Goal: Task Accomplishment & Management: Manage account settings

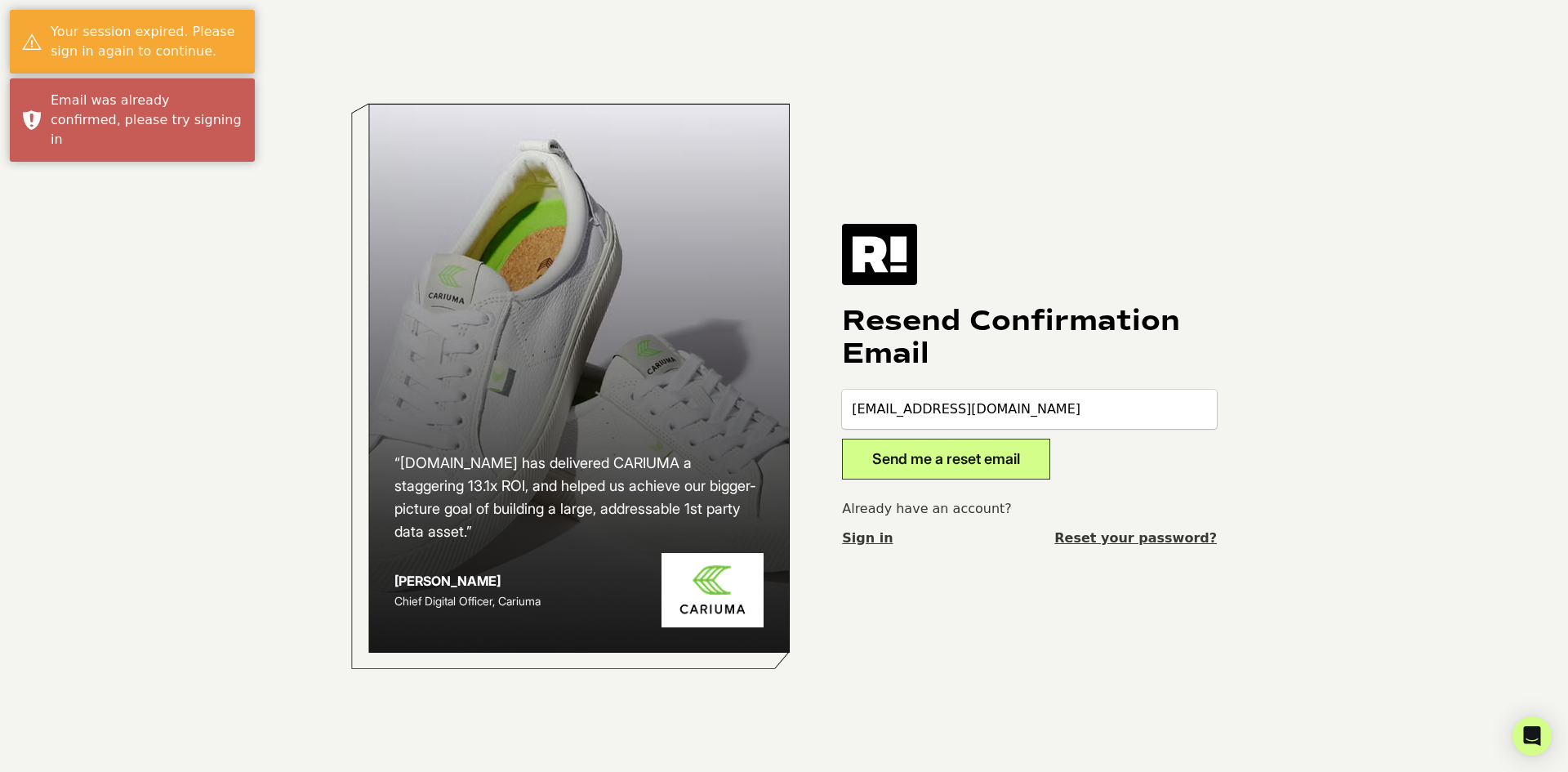
click at [937, 463] on button "Send me a reset email" at bounding box center [946, 458] width 208 height 41
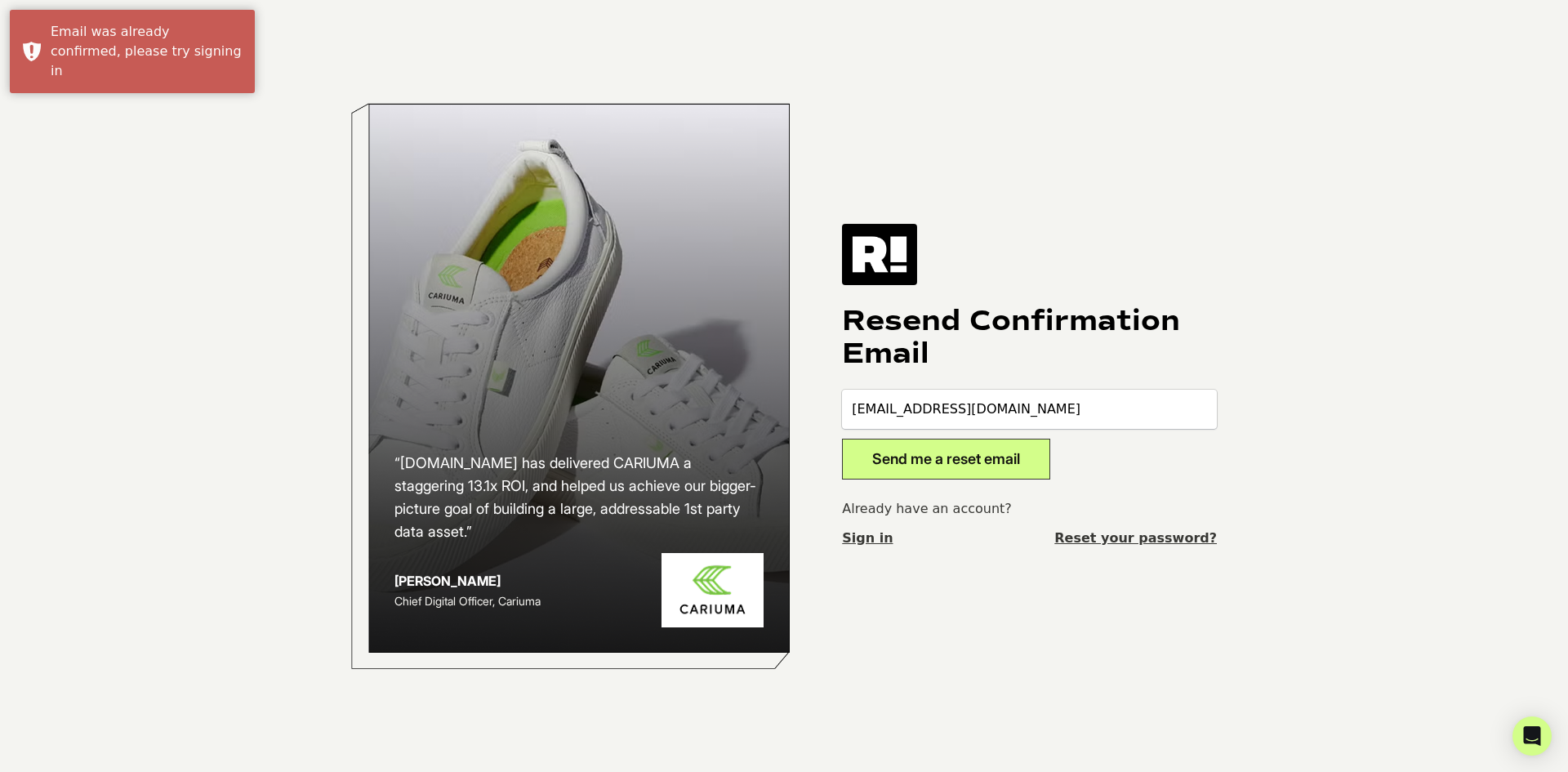
click at [862, 538] on link "Sign in" at bounding box center [866, 538] width 51 height 20
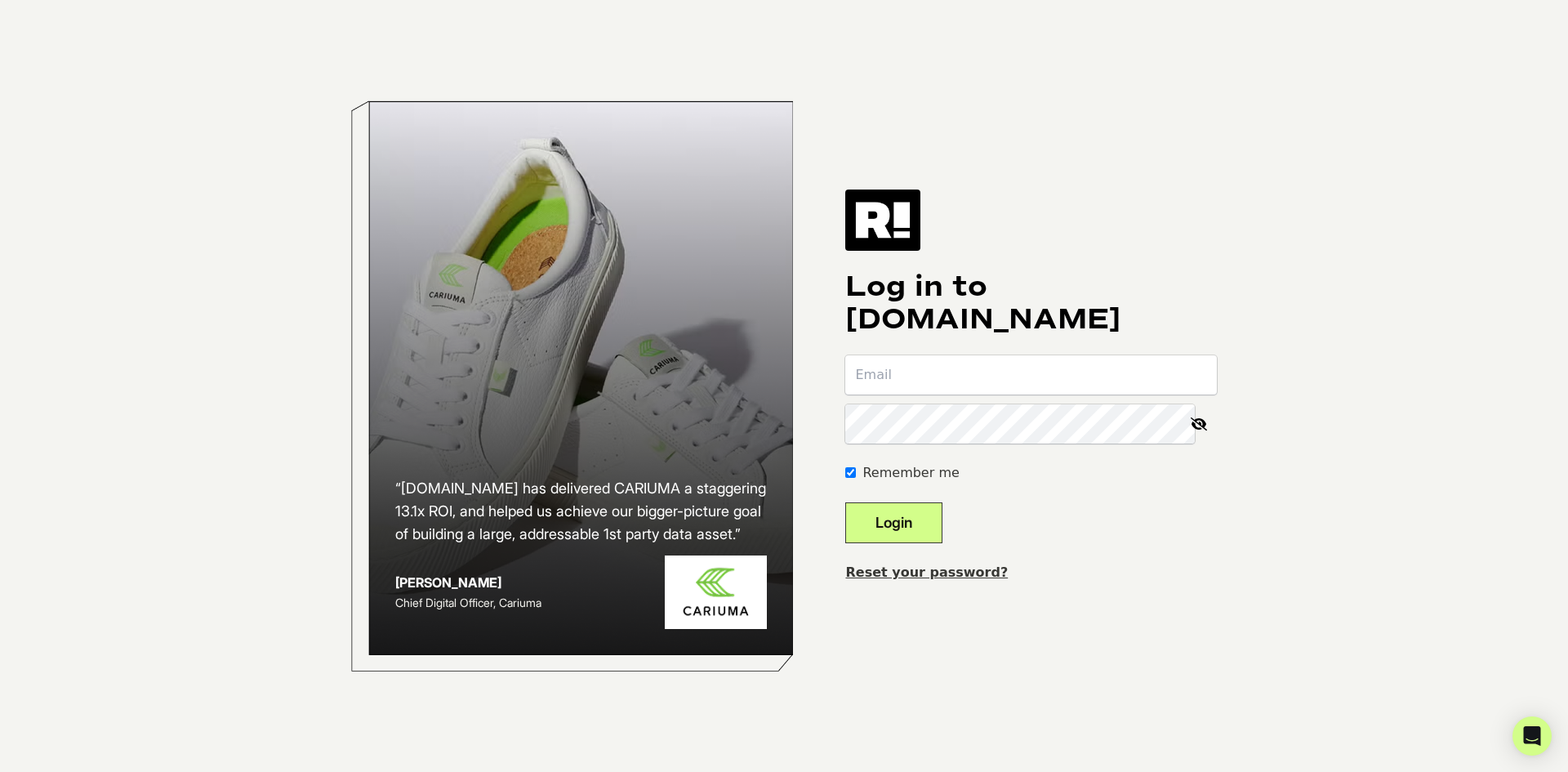
click at [950, 379] on input "email" at bounding box center [1031, 375] width 371 height 40
type input "[EMAIL_ADDRESS][DOMAIN_NAME]"
click at [1185, 426] on keeper-lock "Open Keeper Popup" at bounding box center [1175, 424] width 20 height 20
click at [1185, 422] on keeper-lock "Open Keeper Popup" at bounding box center [1175, 424] width 20 height 20
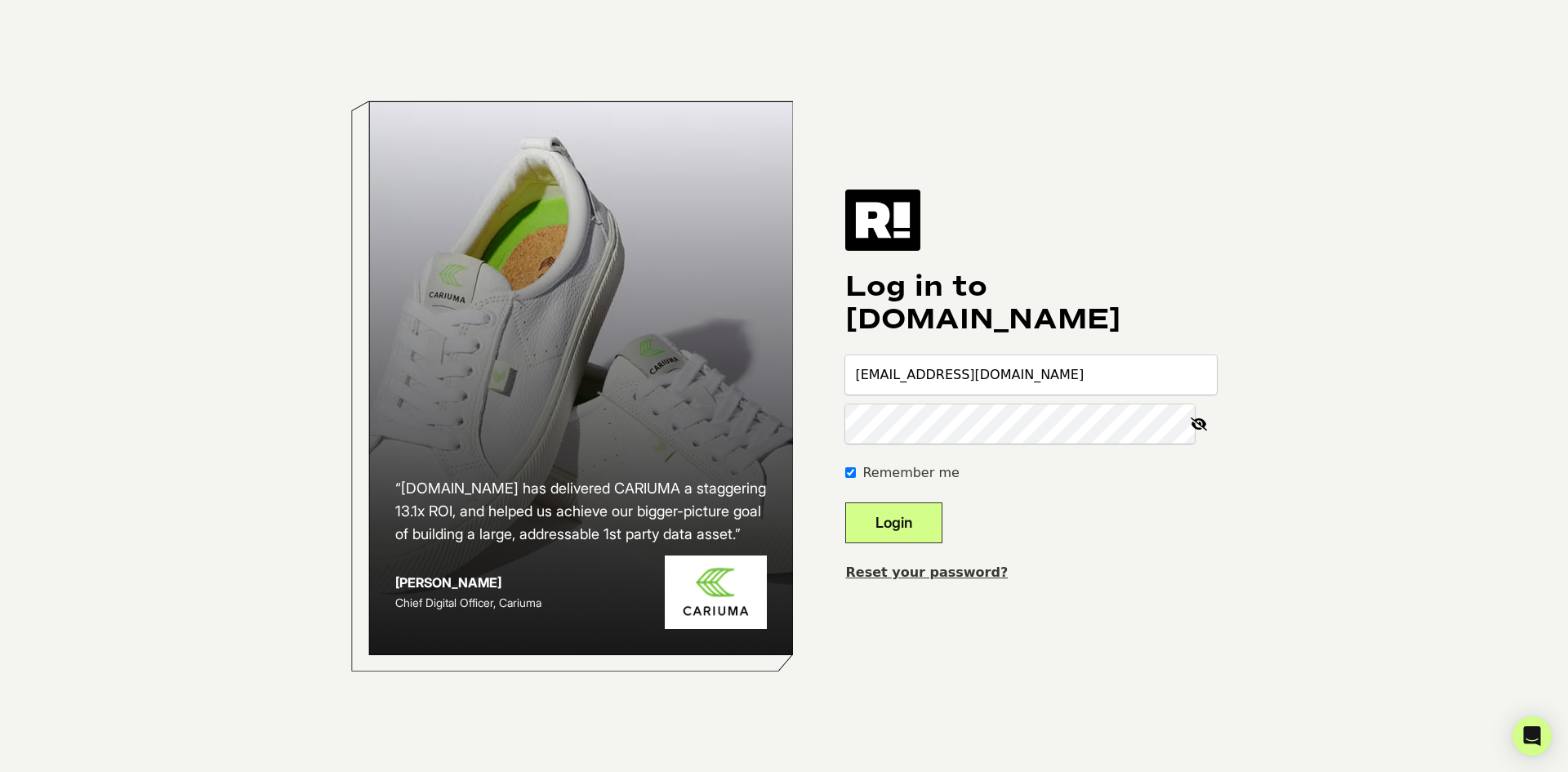
click at [930, 528] on button "Login" at bounding box center [894, 522] width 97 height 41
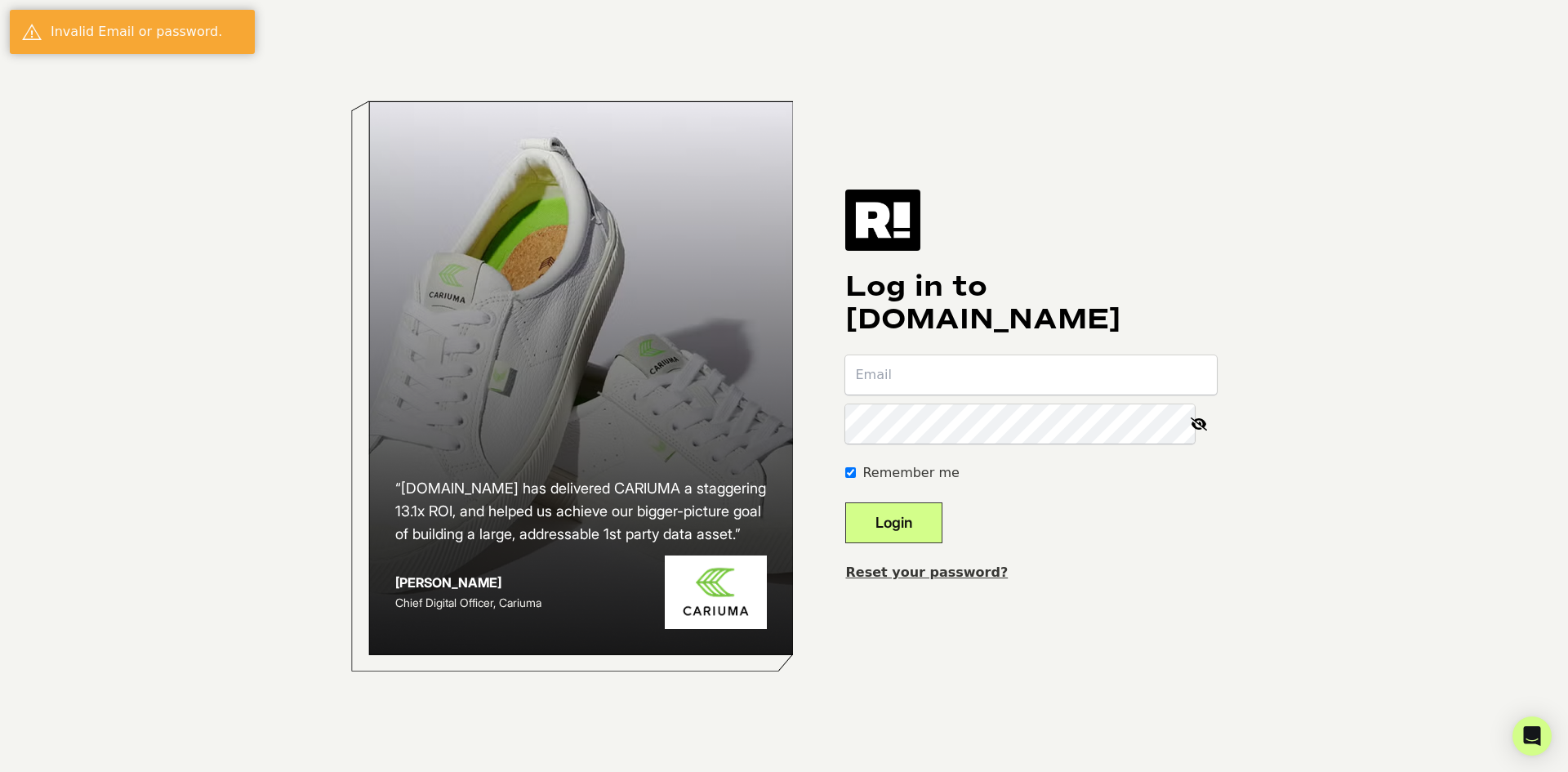
click at [951, 573] on link "Reset your password?" at bounding box center [927, 573] width 163 height 16
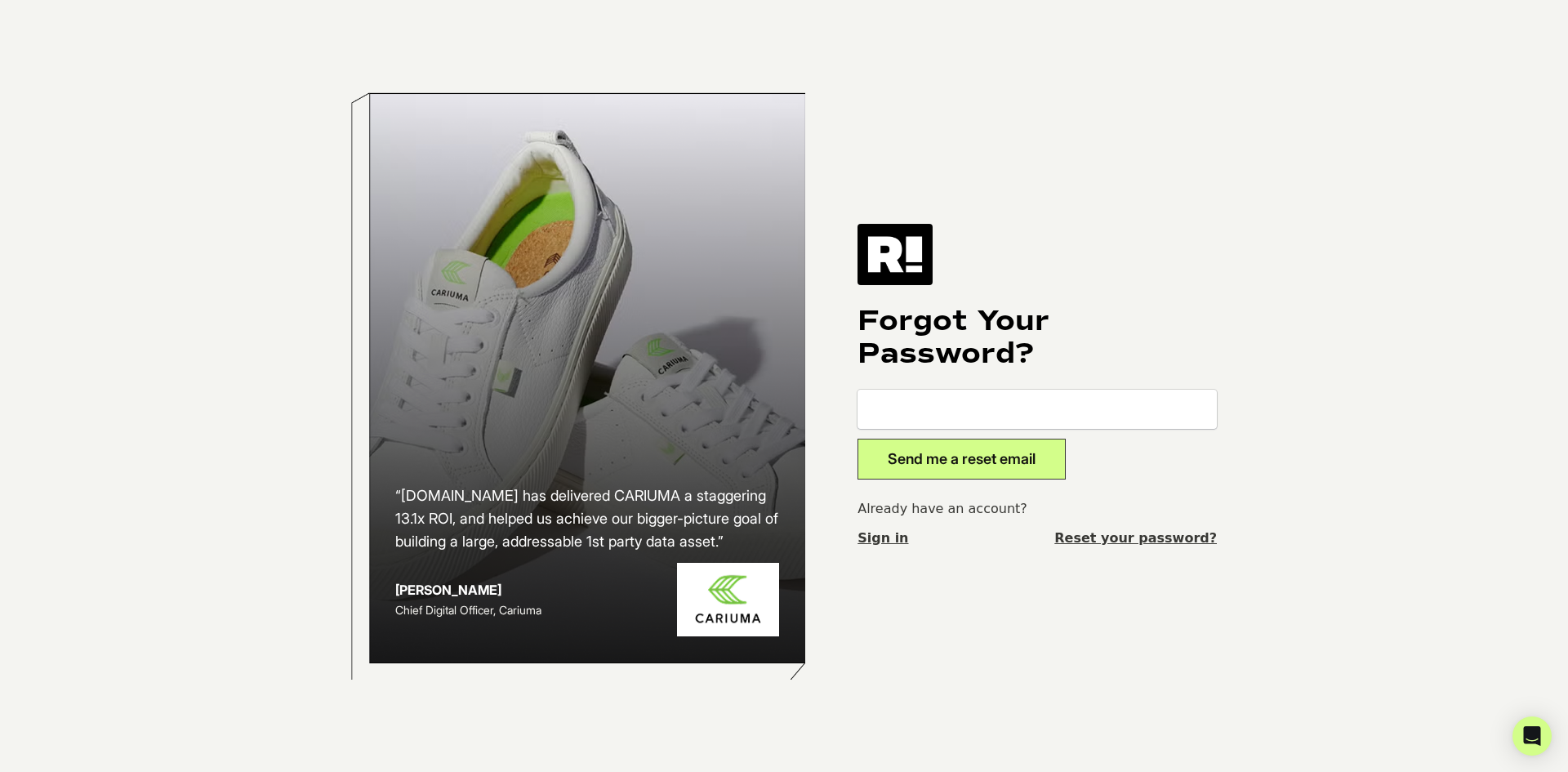
click at [1033, 422] on input "email" at bounding box center [1037, 410] width 359 height 40
type input "[EMAIL_ADDRESS][DOMAIN_NAME]"
click at [955, 463] on button "Send me a reset email" at bounding box center [962, 458] width 208 height 41
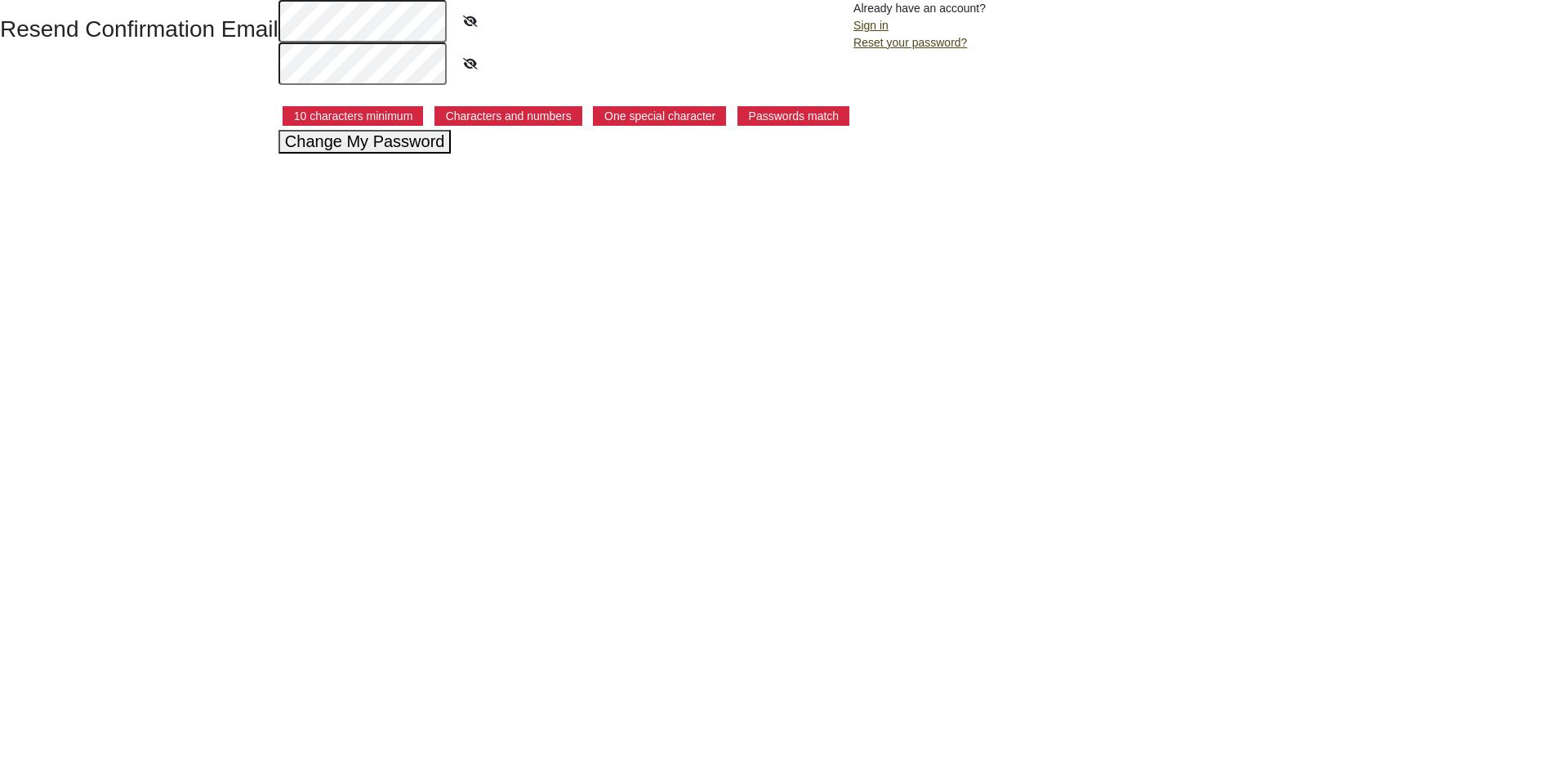
click at [348, 143] on button "Change My Password" at bounding box center [365, 142] width 173 height 24
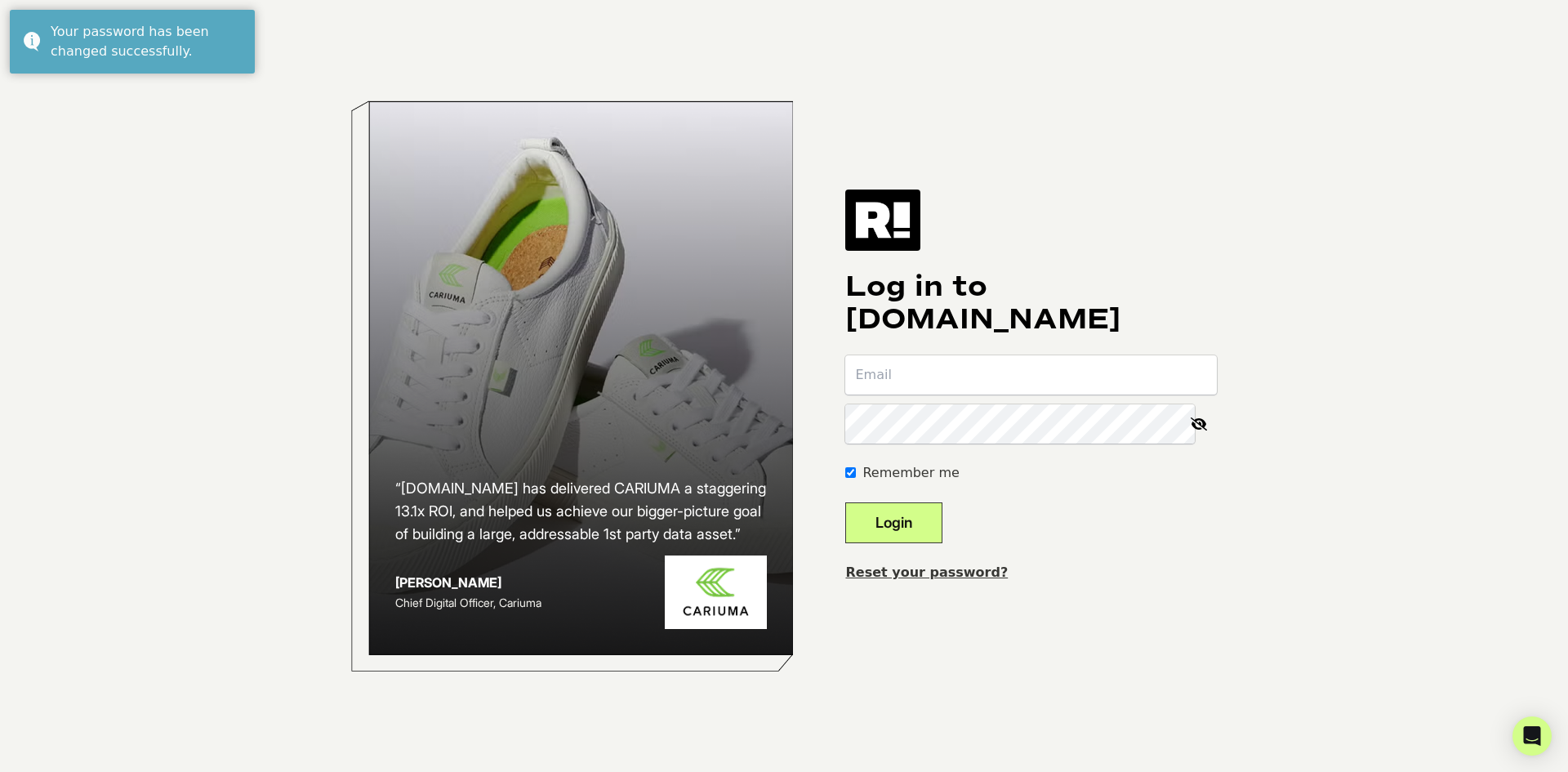
type input "[EMAIL_ADDRESS][DOMAIN_NAME]"
click at [927, 517] on button "Login" at bounding box center [894, 522] width 97 height 41
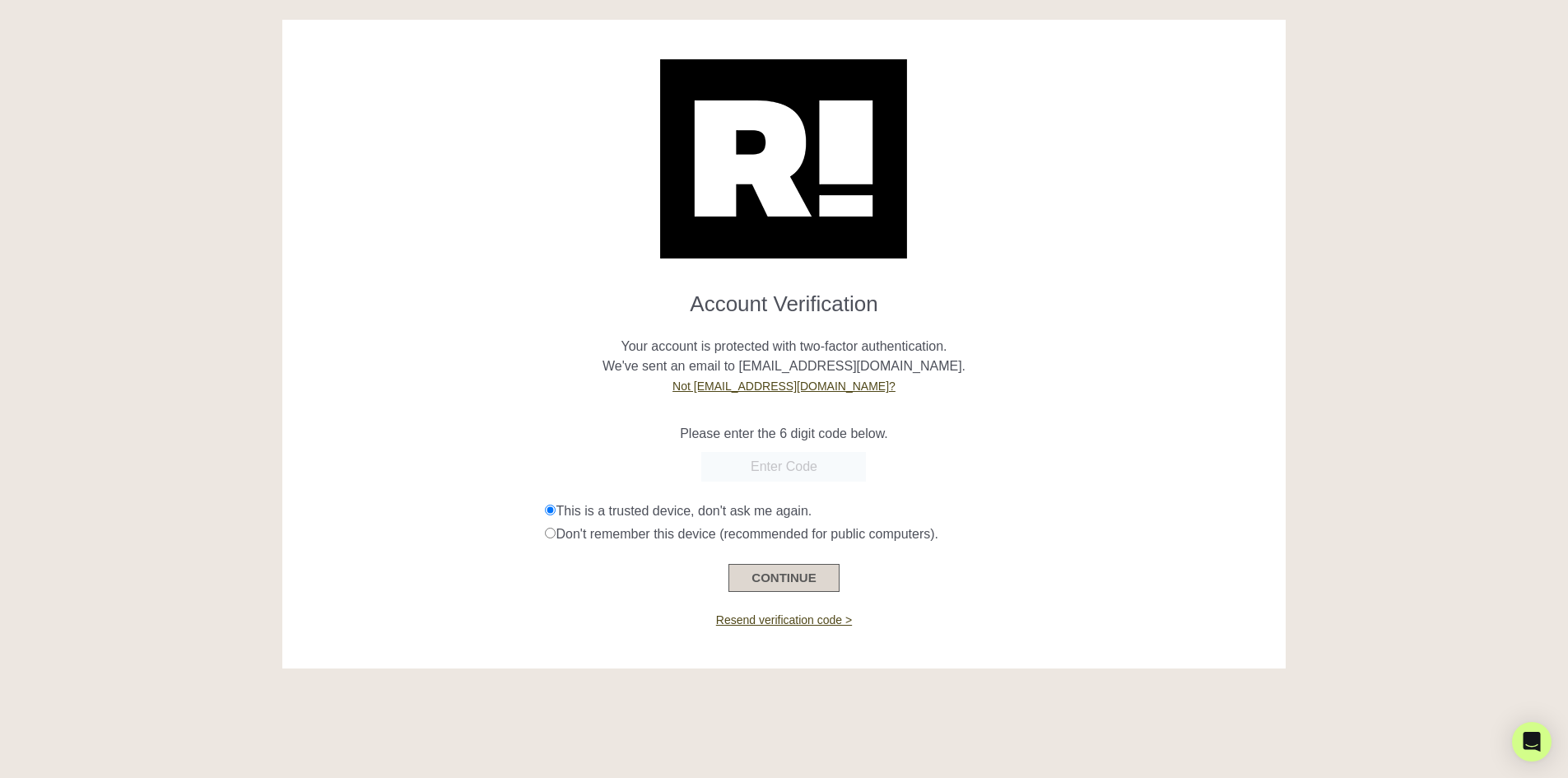
click at [794, 570] on button "CONTINUE" at bounding box center [783, 578] width 110 height 28
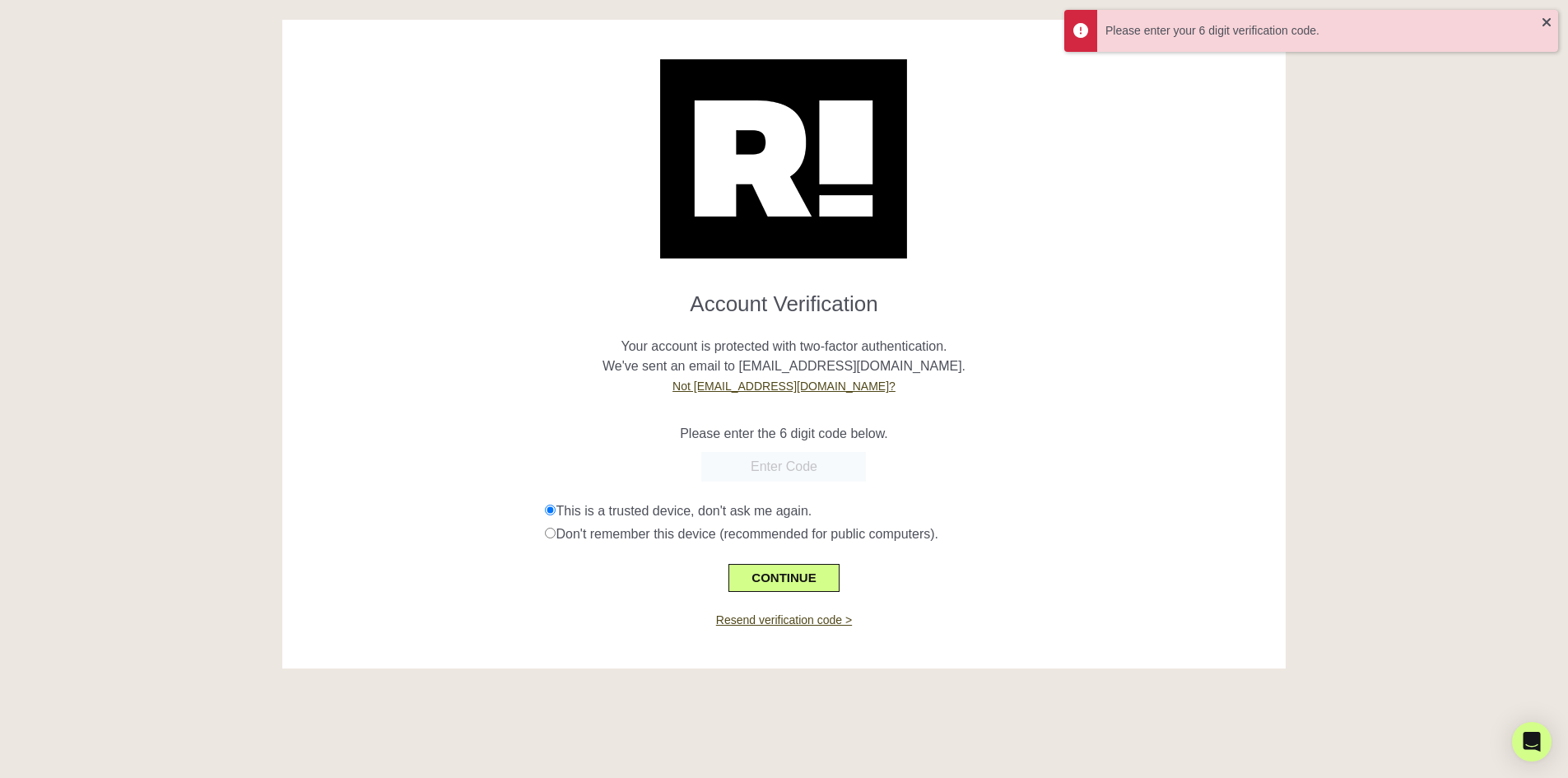
click at [783, 455] on input "text" at bounding box center [783, 467] width 165 height 30
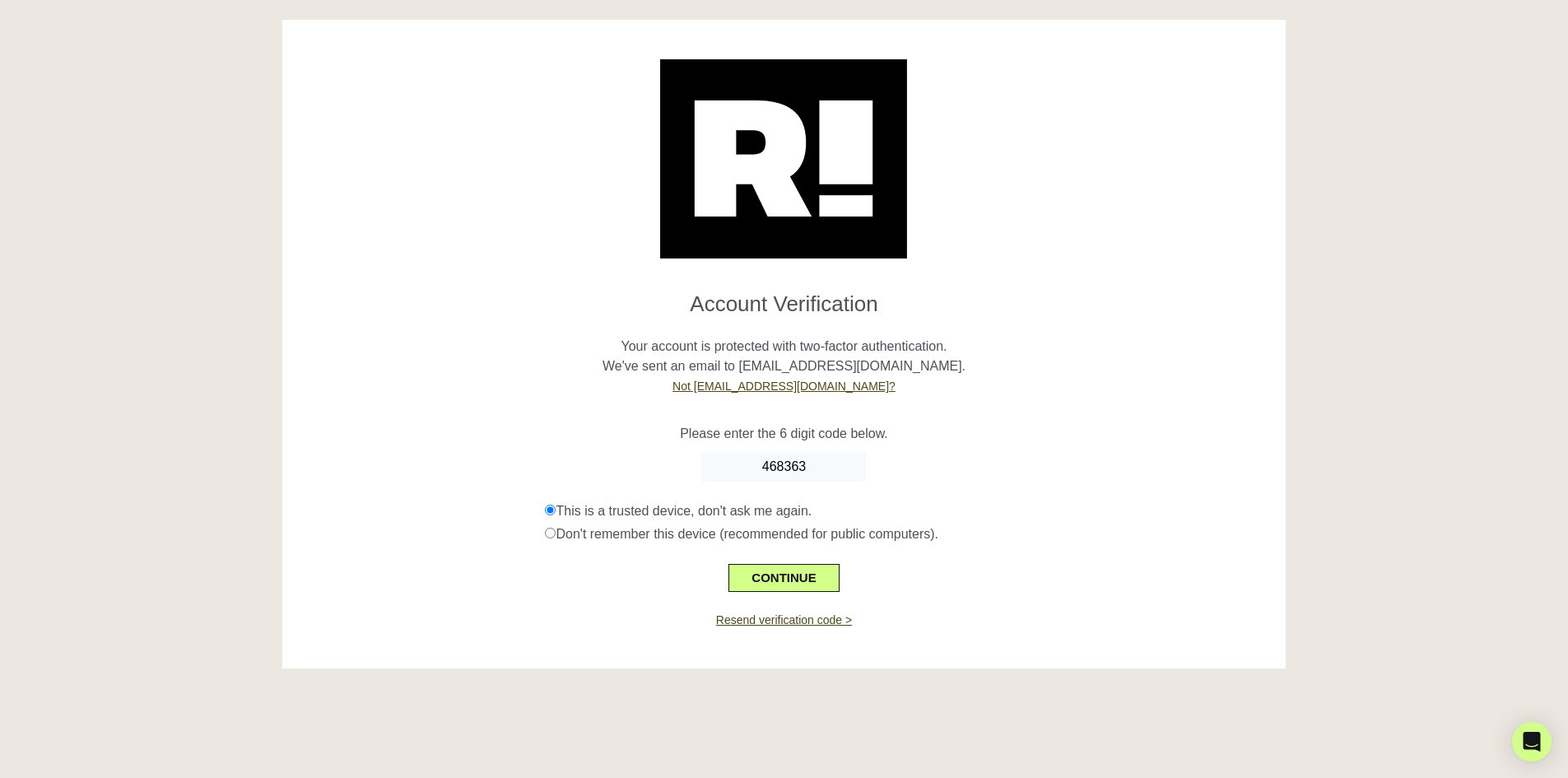
type input "468363"
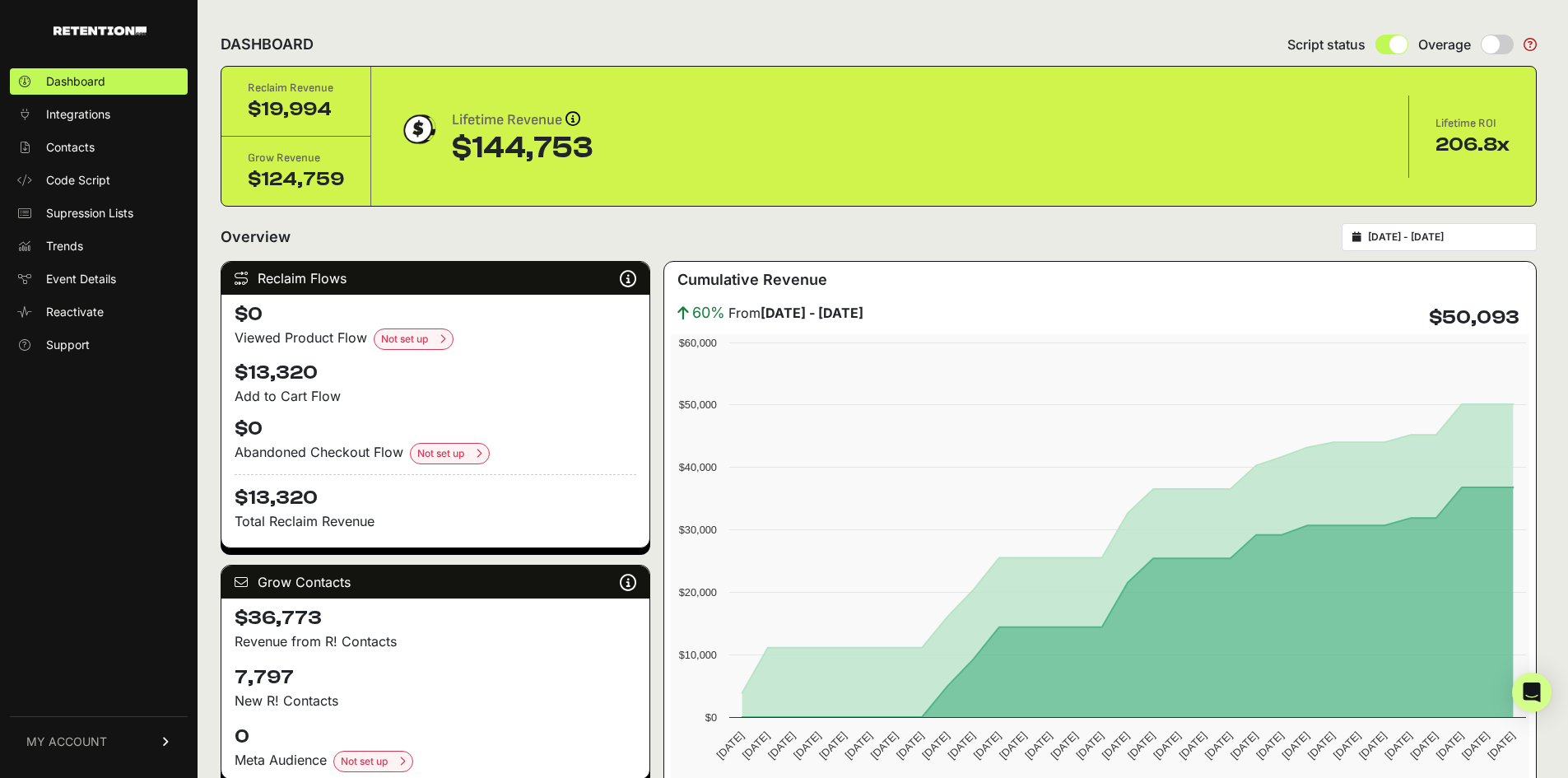
click at [105, 746] on span "MY ACCOUNT" at bounding box center [66, 741] width 81 height 16
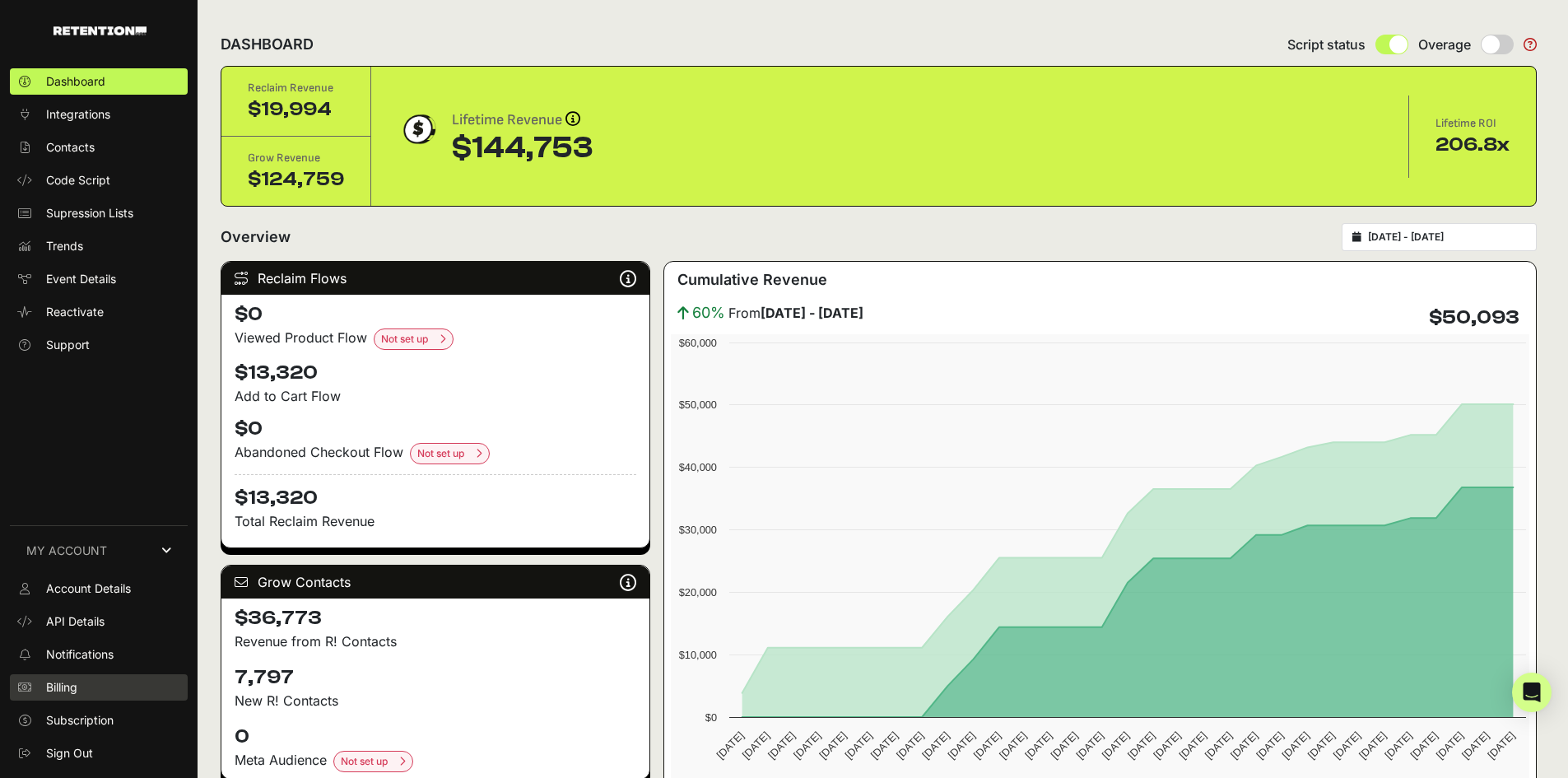
click at [92, 685] on link "Billing" at bounding box center [99, 687] width 178 height 26
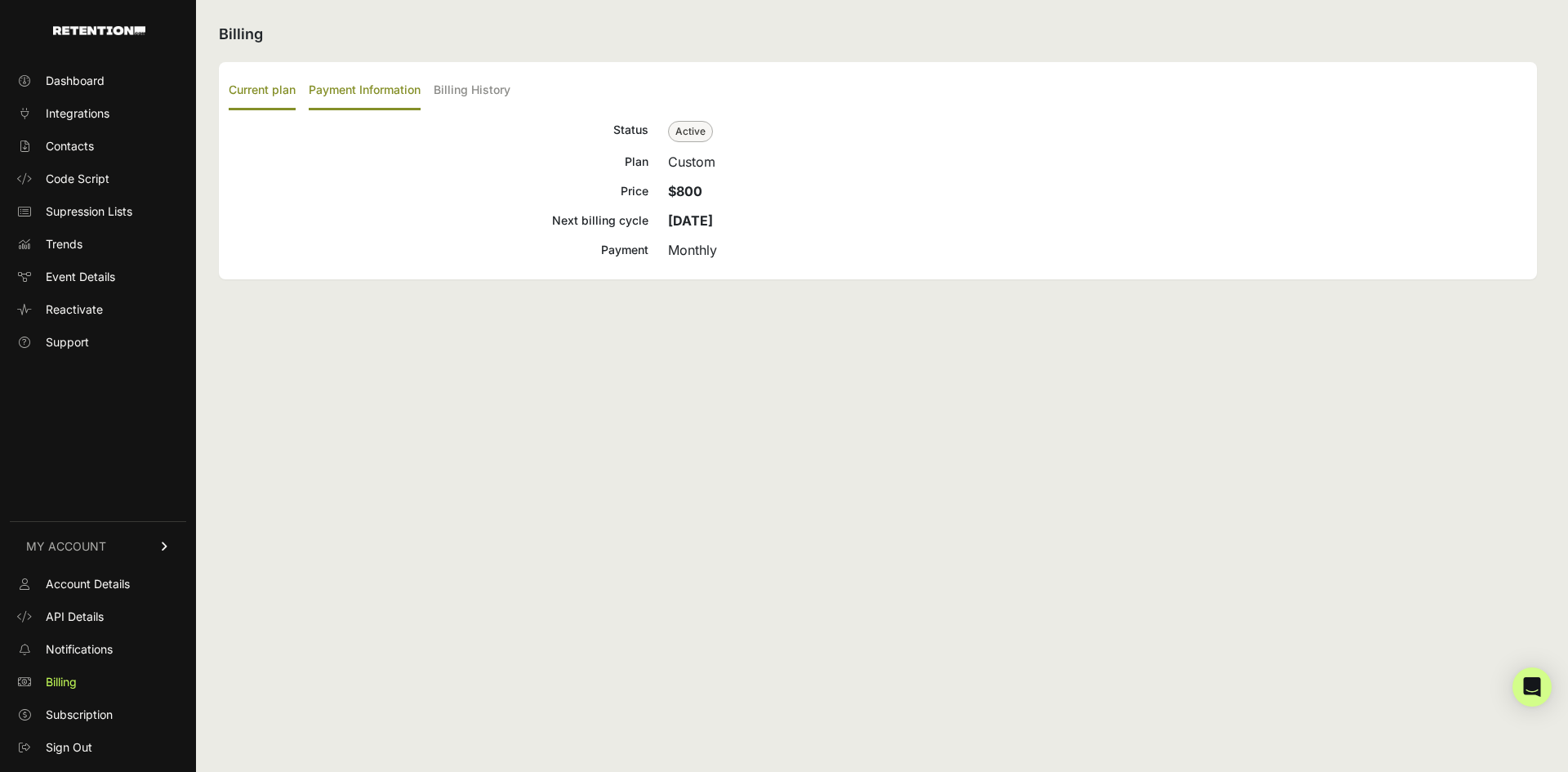
click at [365, 90] on label "Payment Information" at bounding box center [364, 90] width 112 height 39
click at [0, 0] on input "Payment Information" at bounding box center [0, 0] width 0 height 0
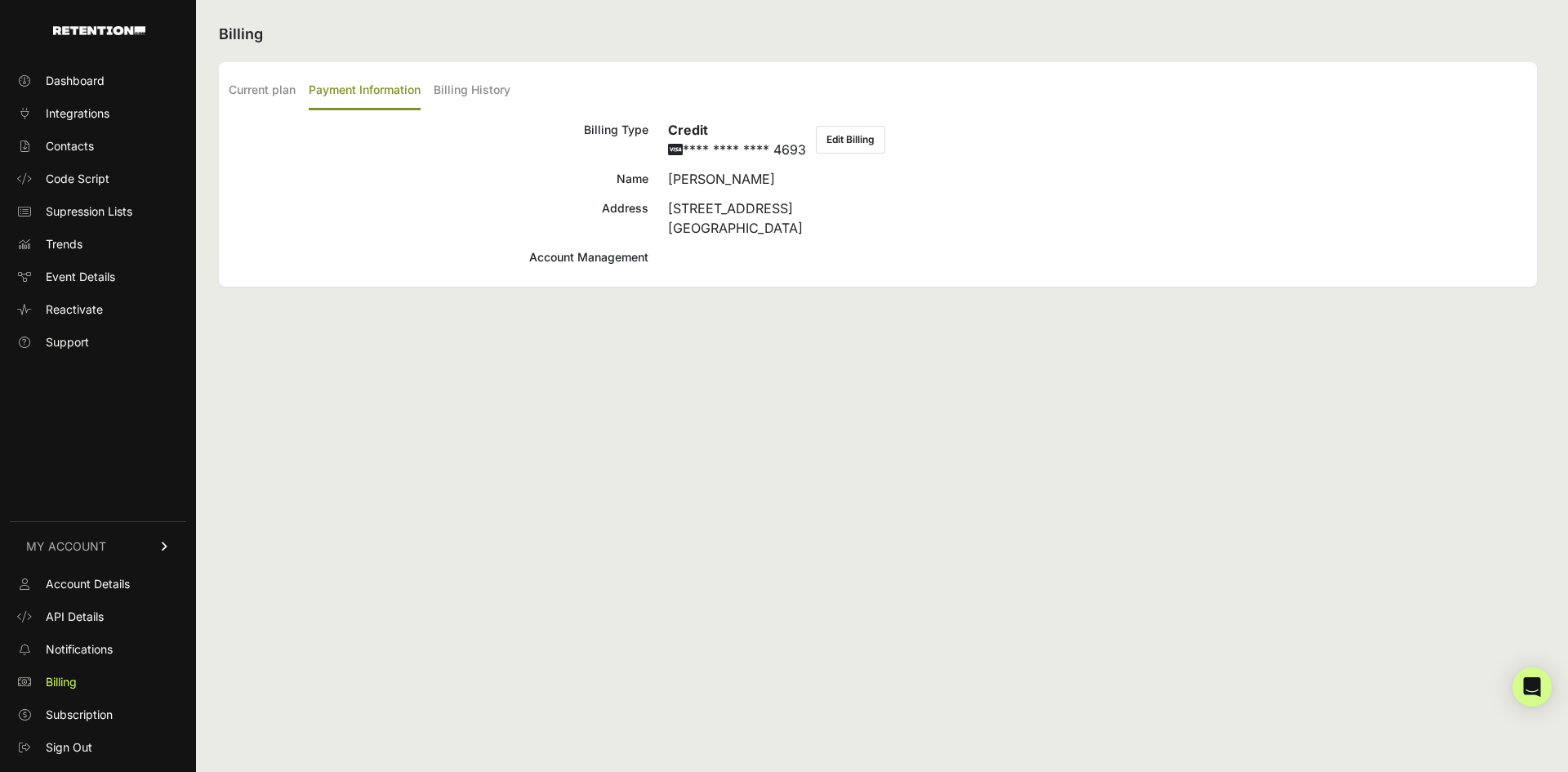
click at [855, 145] on button "Edit Billing" at bounding box center [850, 140] width 69 height 28
click at [867, 139] on button "Edit Billing" at bounding box center [850, 140] width 69 height 28
click at [864, 133] on button "Edit Billing" at bounding box center [850, 140] width 69 height 28
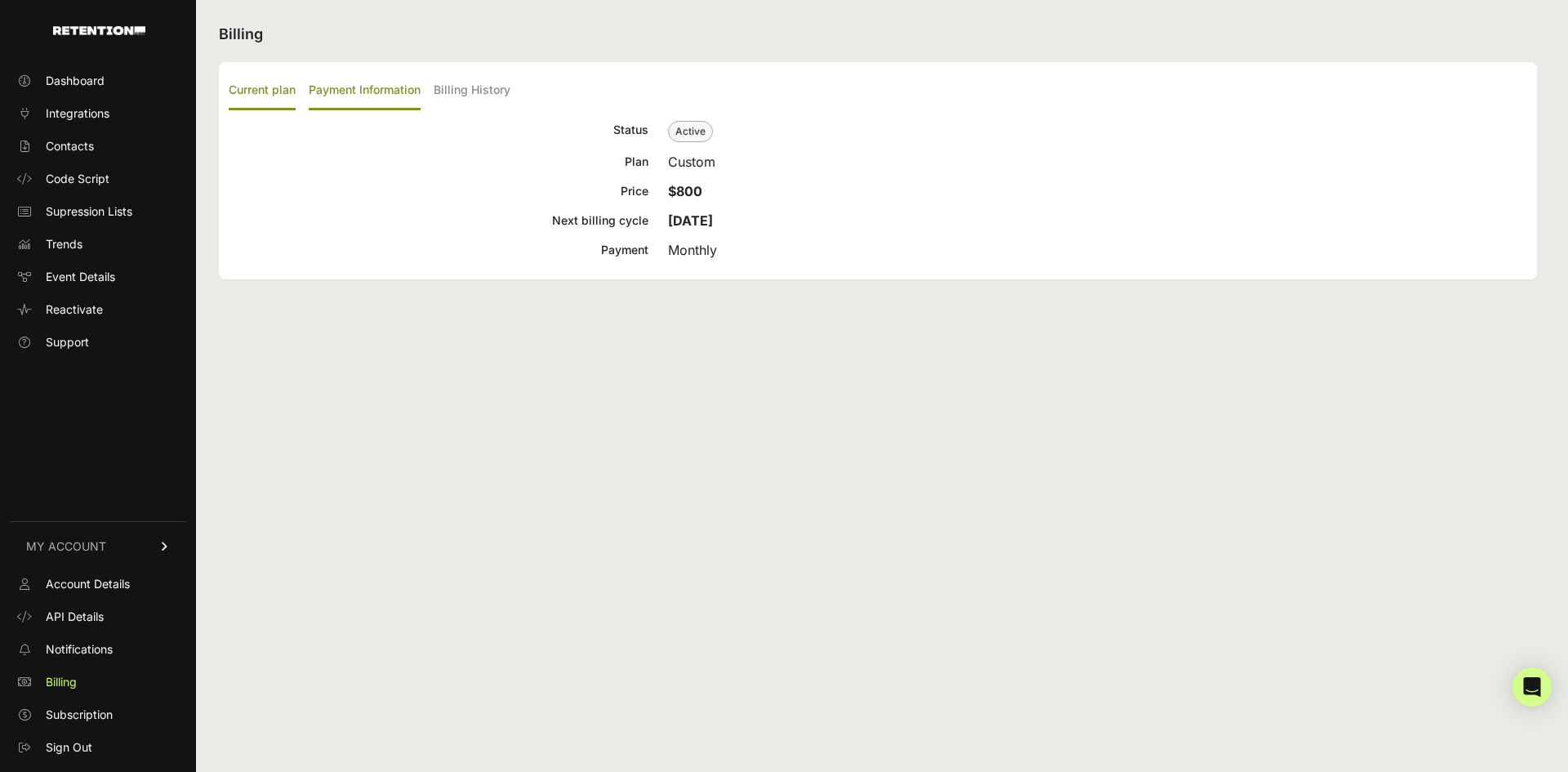
click at [369, 98] on label "Payment Information" at bounding box center [364, 90] width 112 height 39
click at [0, 0] on input "Payment Information" at bounding box center [0, 0] width 0 height 0
